Goal: Information Seeking & Learning: Learn about a topic

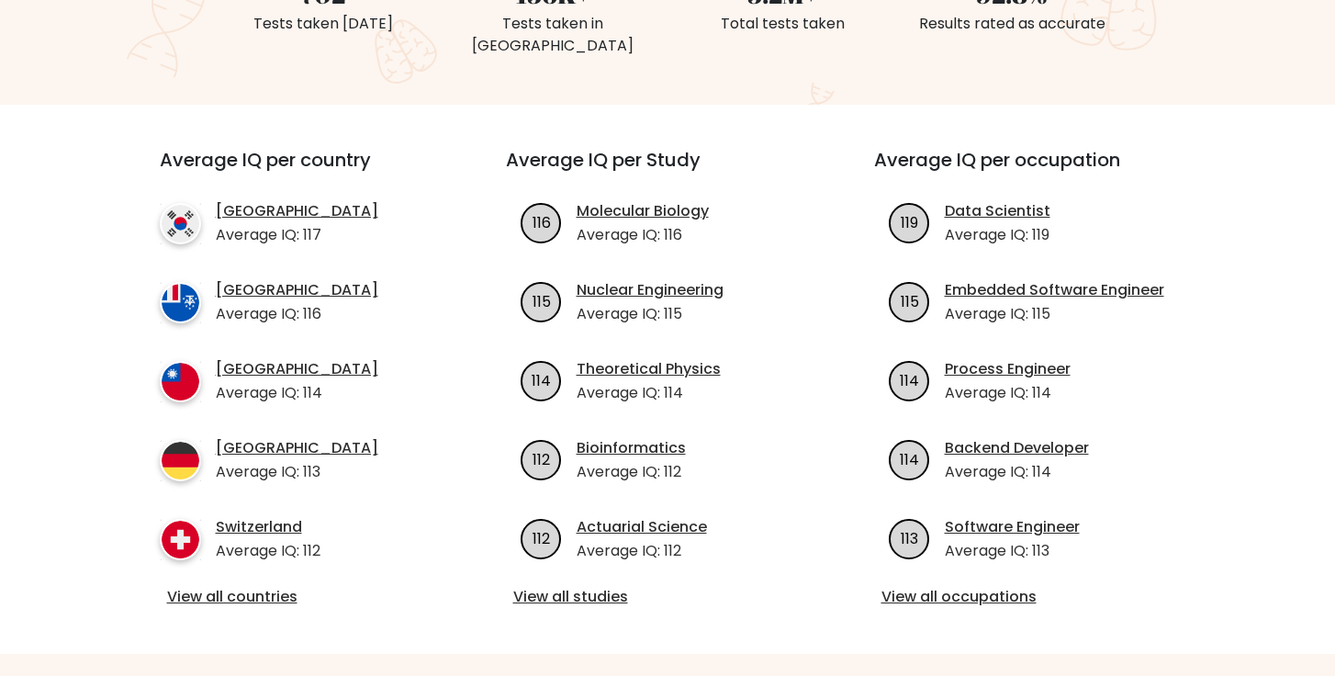
scroll to position [576, 0]
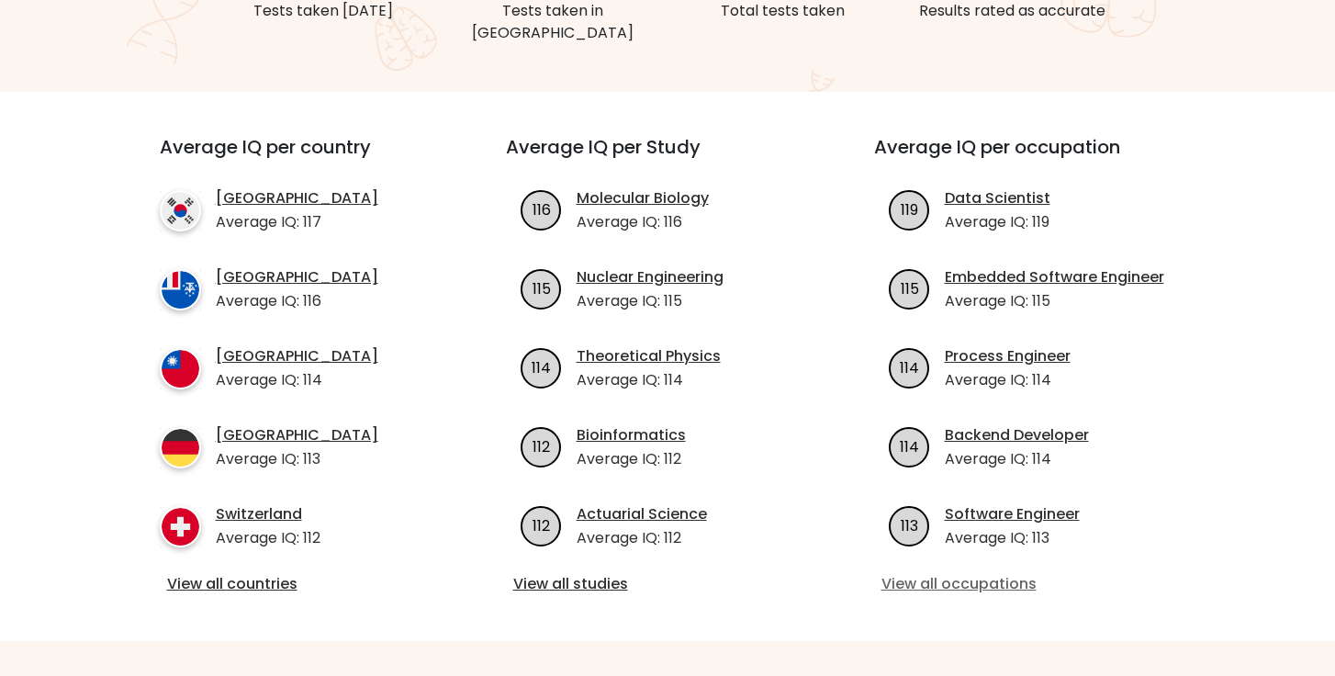
click at [896, 573] on link "View all occupations" at bounding box center [1035, 584] width 309 height 22
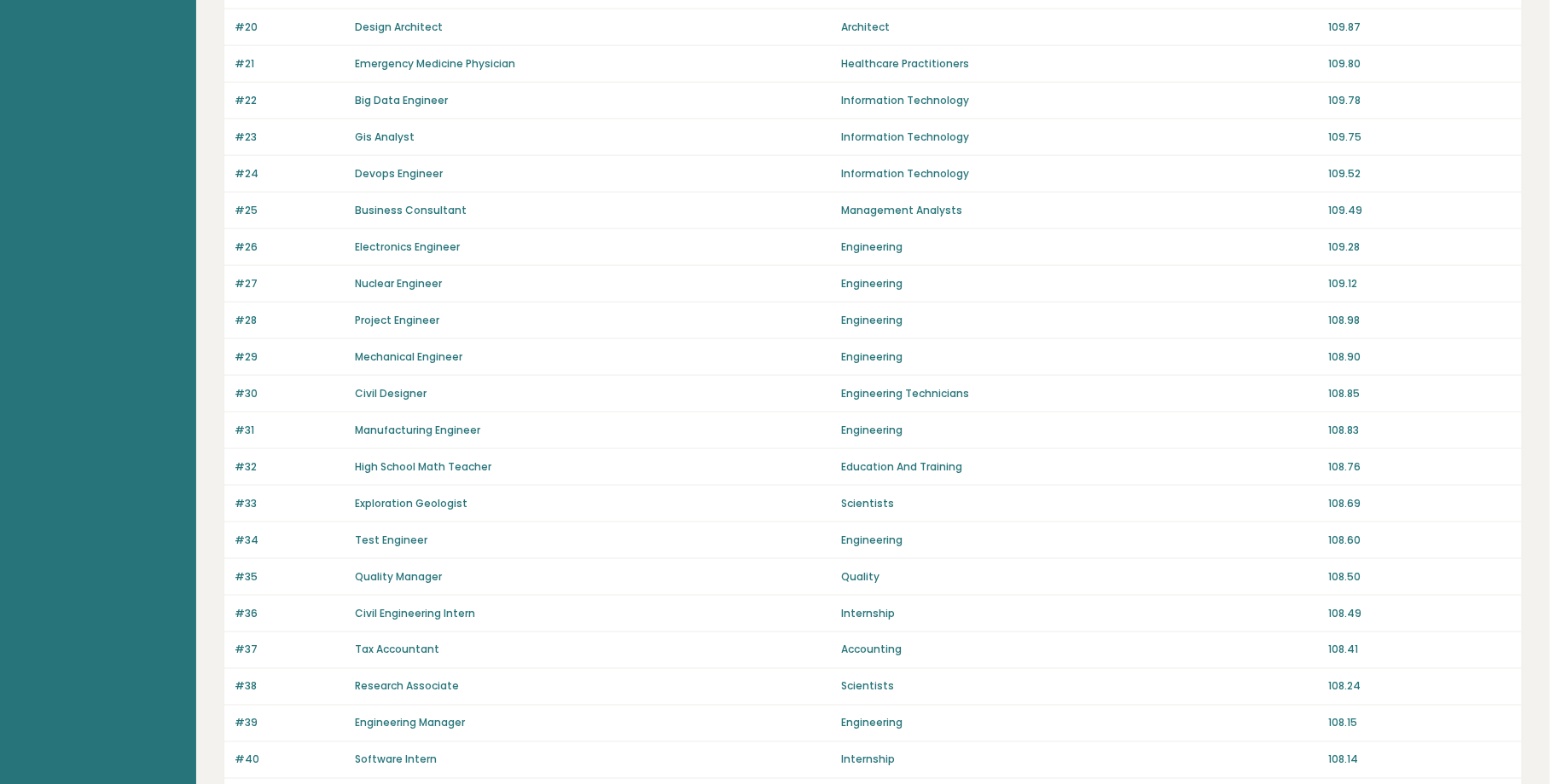
scroll to position [1032, 0]
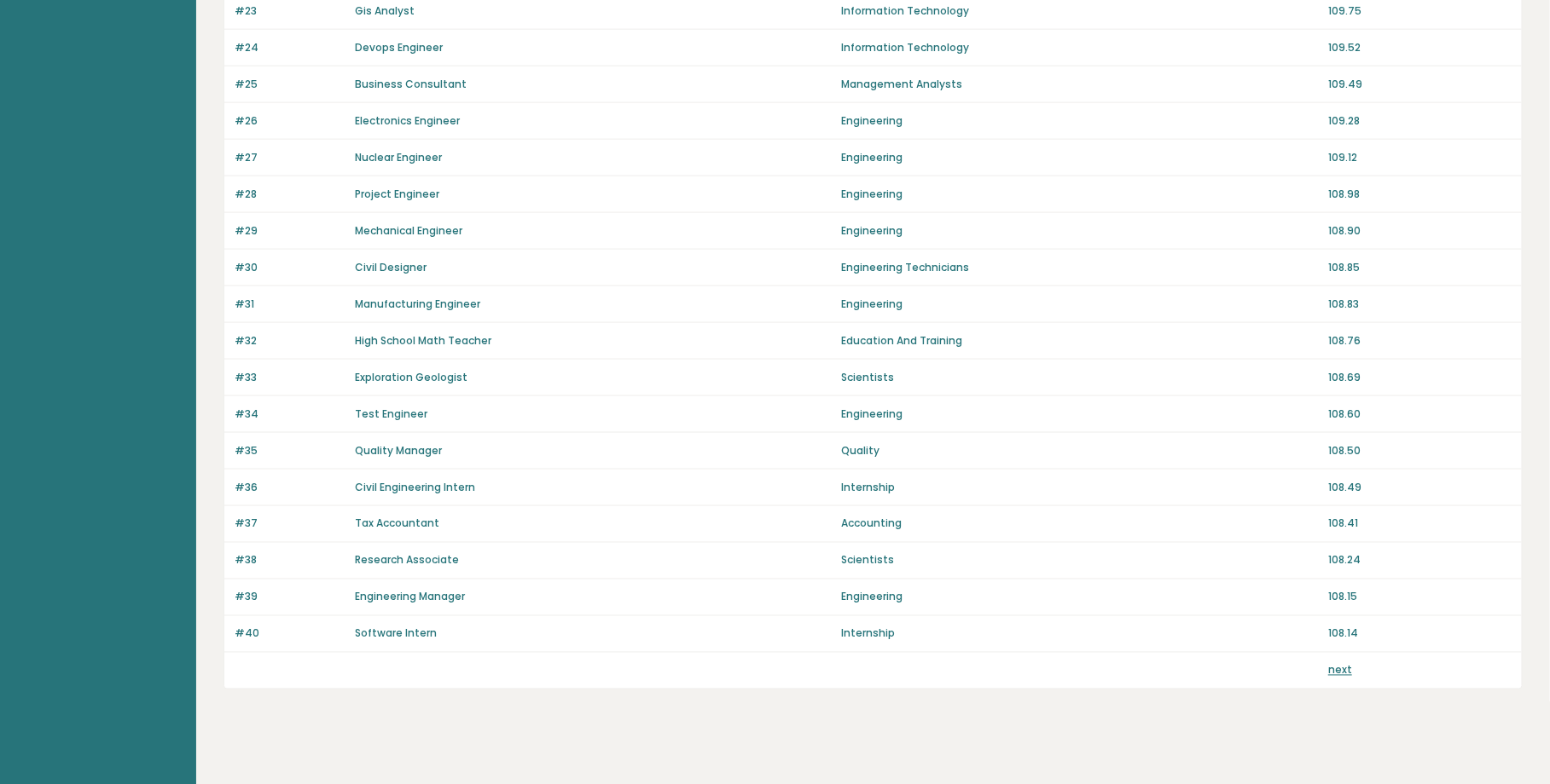
click at [1240, 627] on link "next" at bounding box center [1340, 671] width 24 height 15
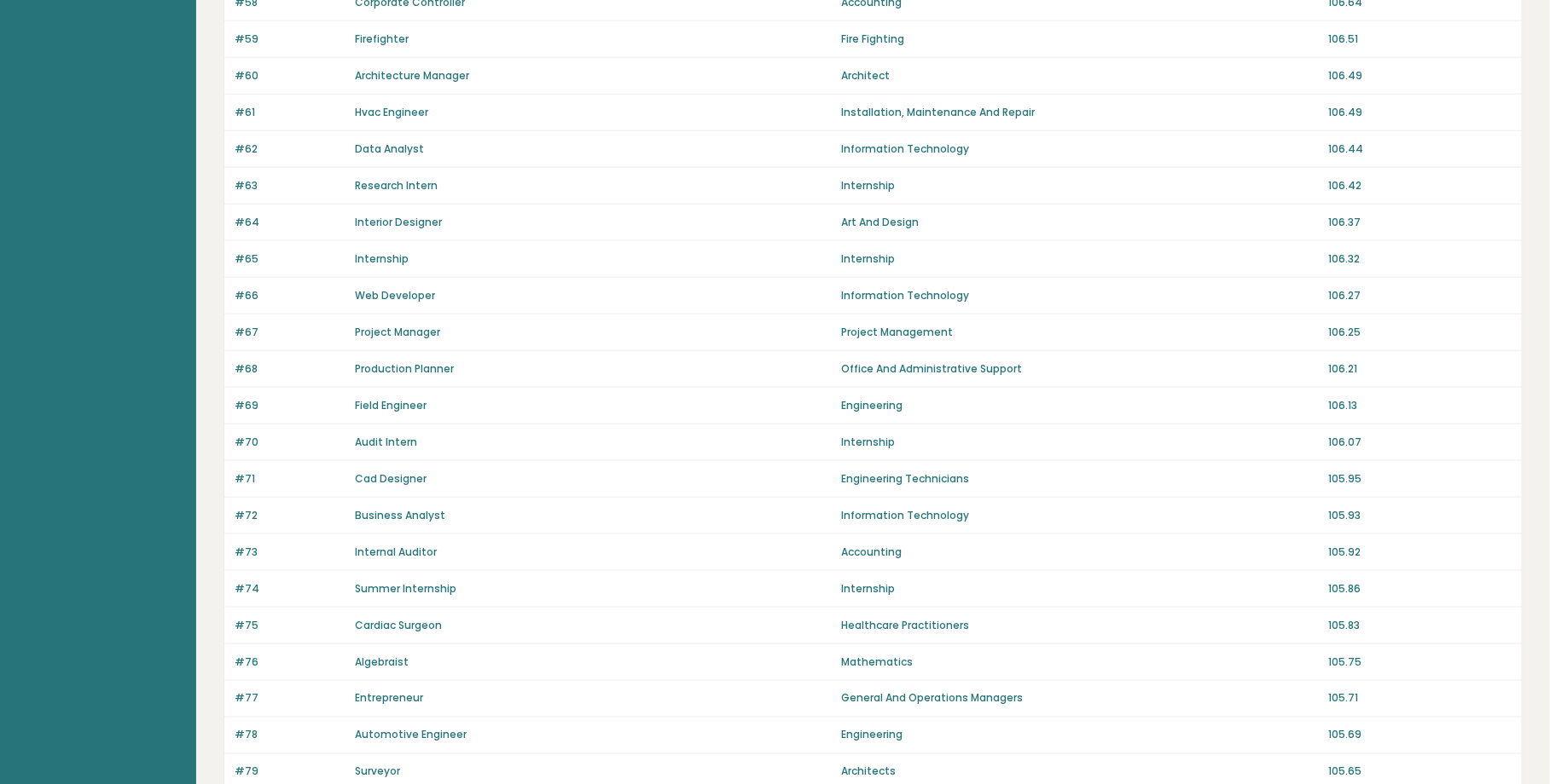
scroll to position [1011, 0]
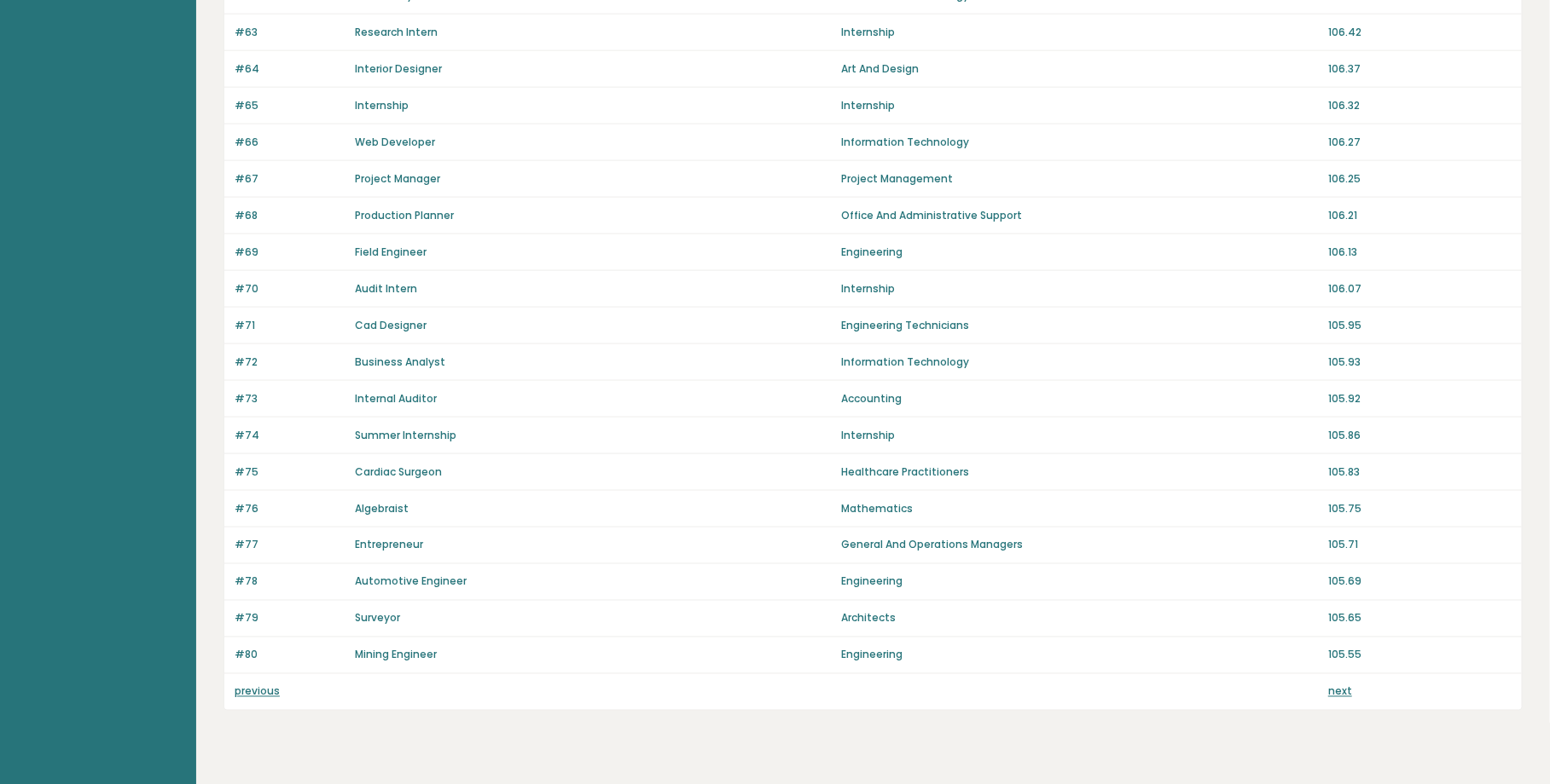
click at [1342, 685] on link "next" at bounding box center [1340, 692] width 24 height 15
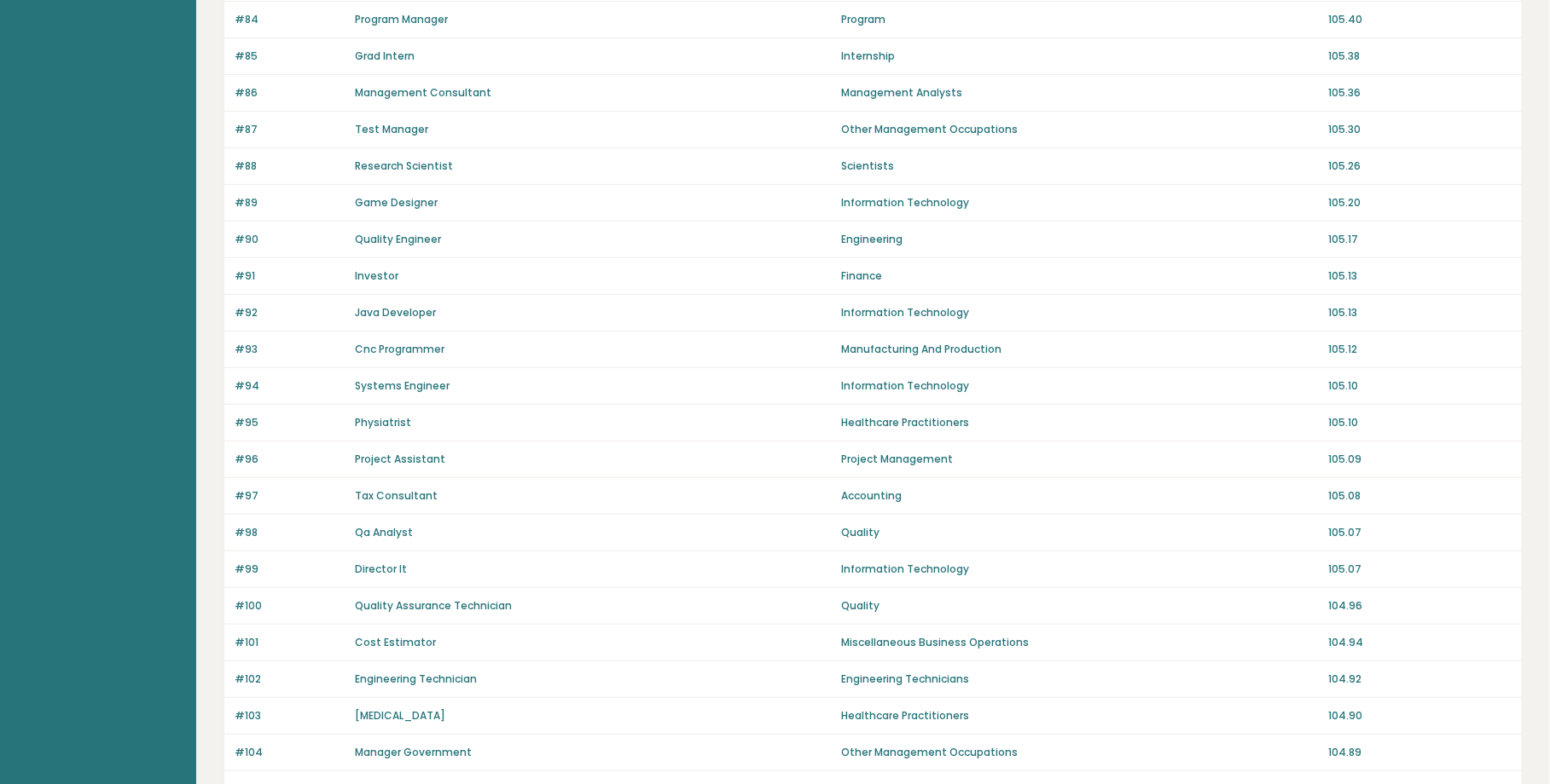
scroll to position [878, 0]
